Goal: Information Seeking & Learning: Learn about a topic

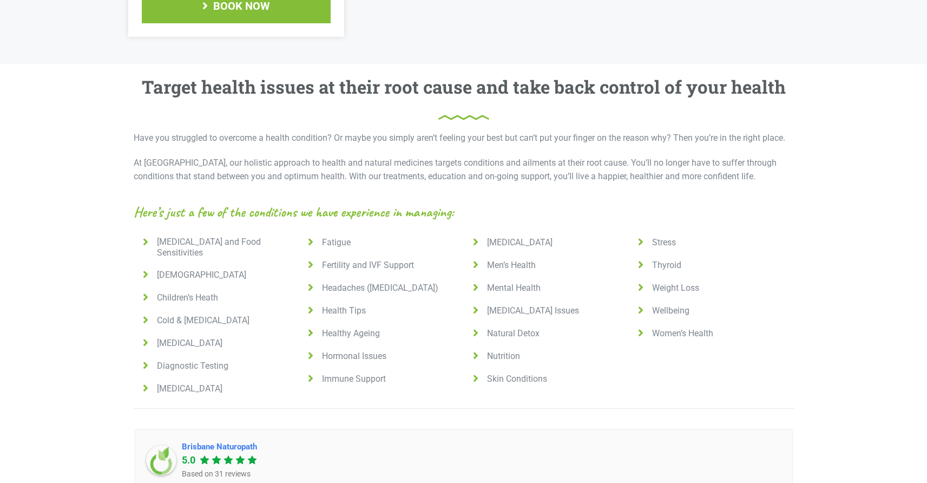
scroll to position [665, 0]
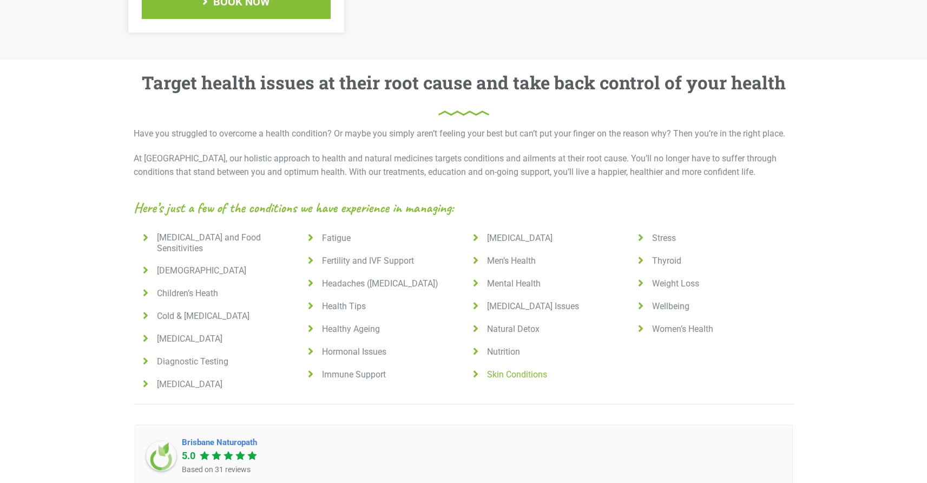
click at [479, 368] on icon at bounding box center [476, 373] width 14 height 11
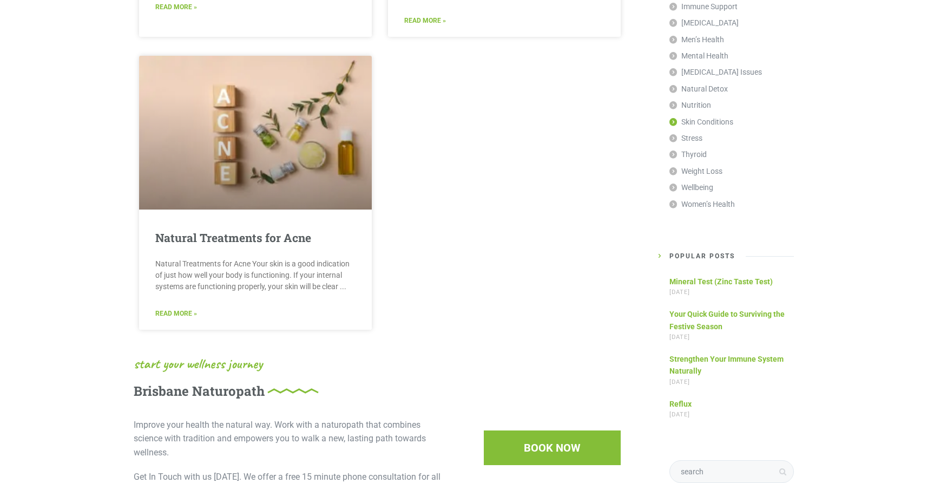
scroll to position [160, 0]
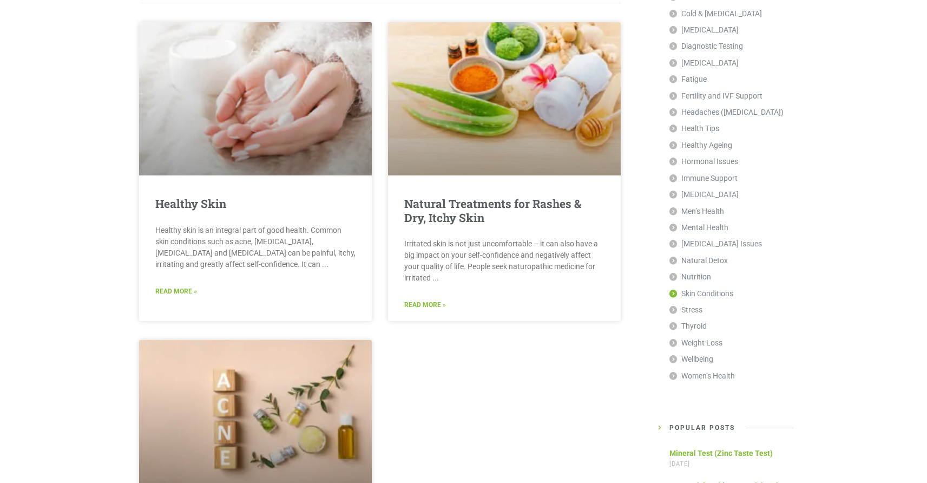
click at [539, 383] on div "Healthy Skin Healthy skin is an integral part of good health. Common skin condi…" at bounding box center [380, 318] width 482 height 592
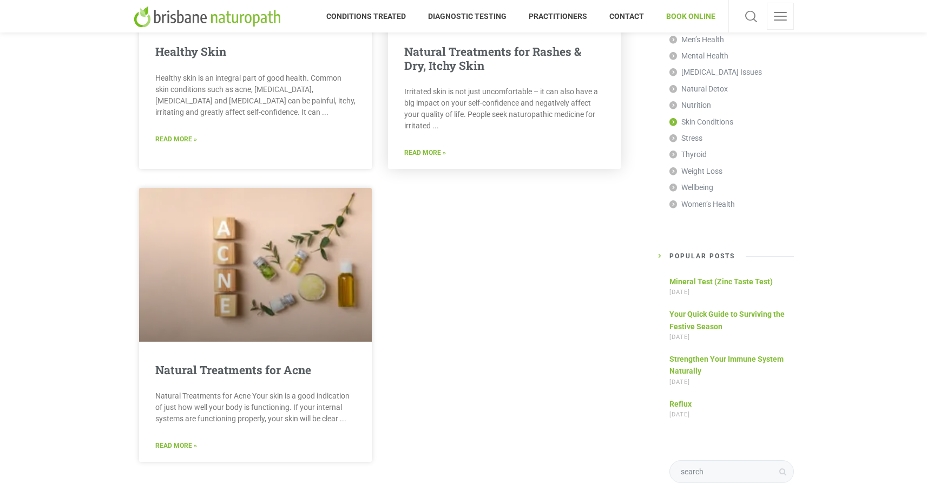
scroll to position [124, 0]
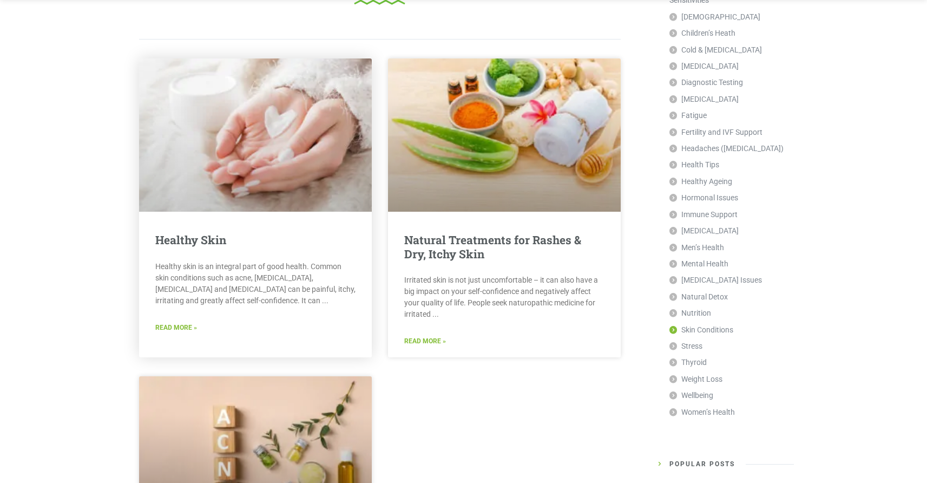
click at [174, 325] on link "Read More »" at bounding box center [176, 327] width 42 height 10
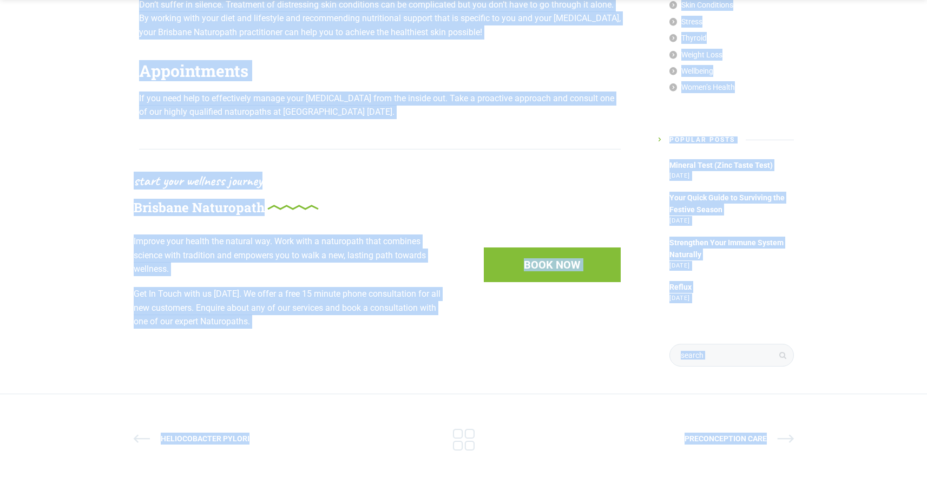
scroll to position [1163, 0]
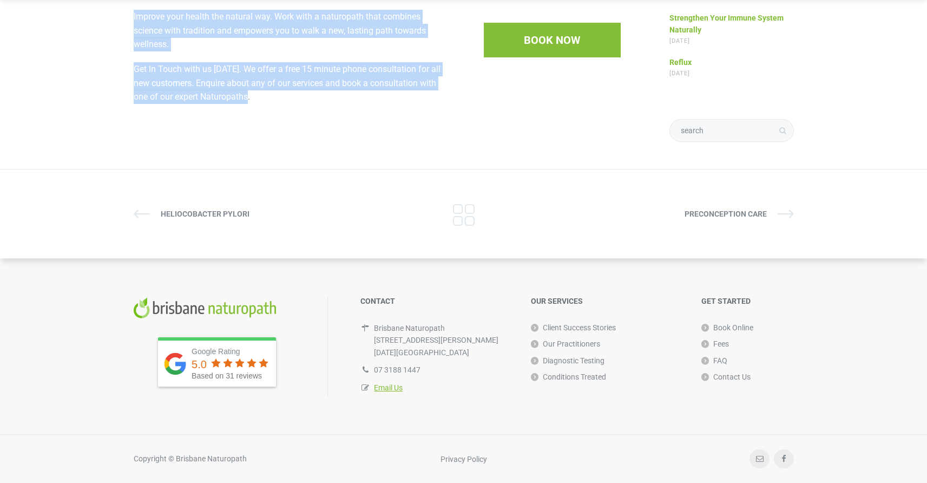
drag, startPoint x: 139, startPoint y: 215, endPoint x: 358, endPoint y: 127, distance: 236.9
copy div "Healthy skin is an integral part of good health. Common skin conditions such as…"
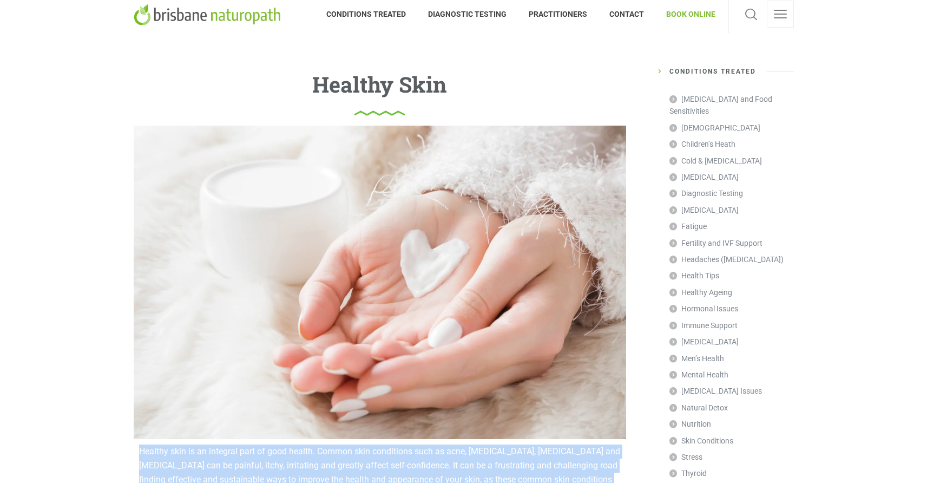
scroll to position [84, 0]
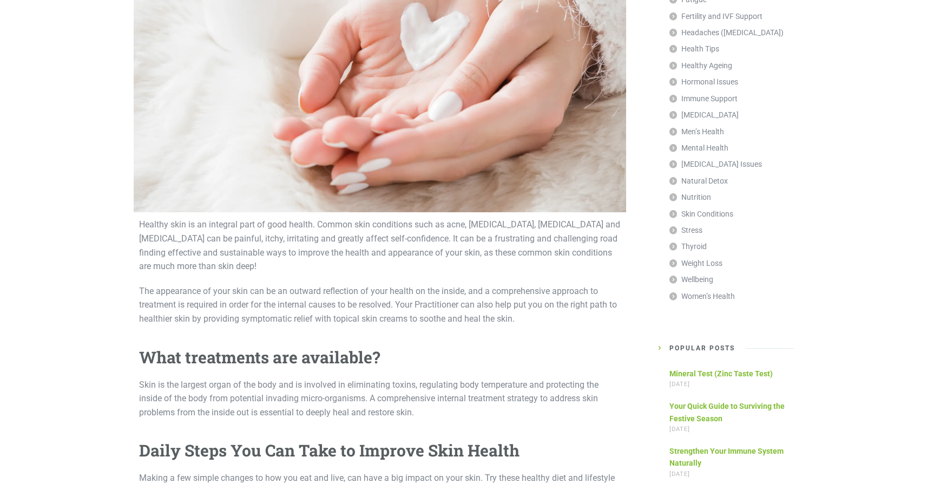
scroll to position [240, 0]
click at [702, 90] on link "Immune Support" at bounding box center [703, 98] width 68 height 16
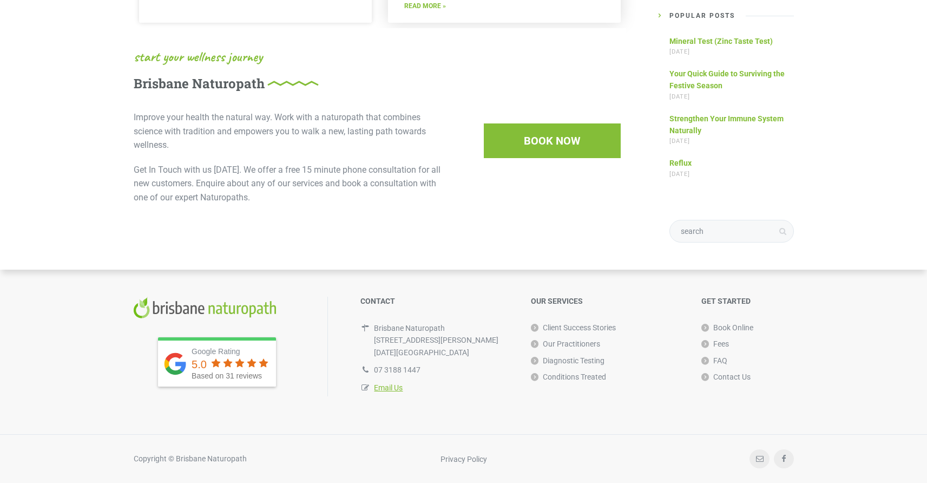
scroll to position [1091, 0]
